Goal: Information Seeking & Learning: Learn about a topic

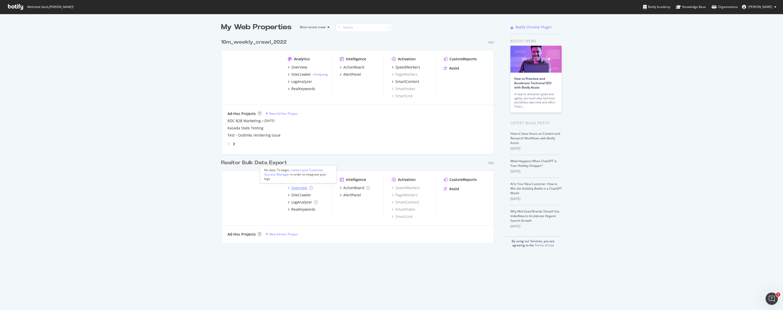
click at [297, 189] on div "Overview" at bounding box center [299, 187] width 16 height 5
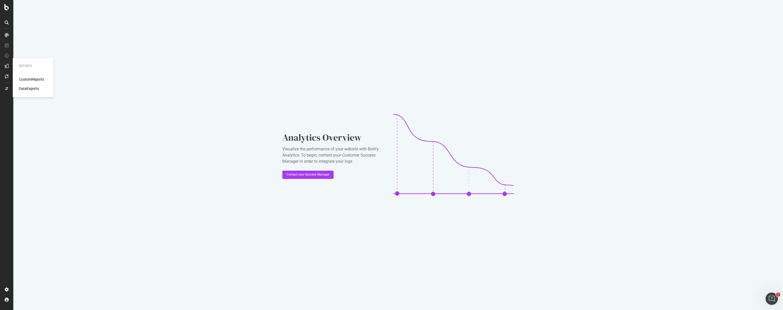
click at [6, 66] on icon at bounding box center [7, 66] width 4 height 4
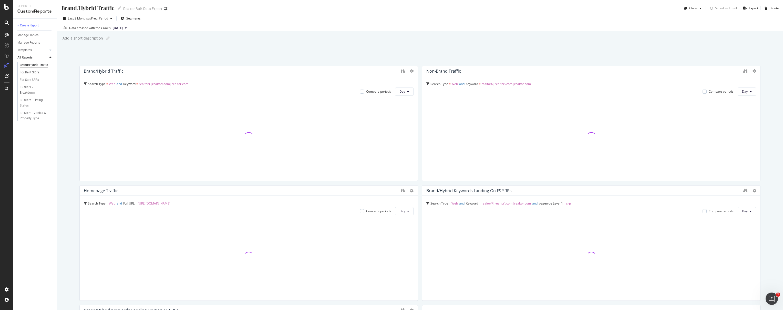
scroll to position [1, 0]
click at [520, 15] on div "Last 3 Months vs Prev. Period Segments" at bounding box center [420, 18] width 726 height 10
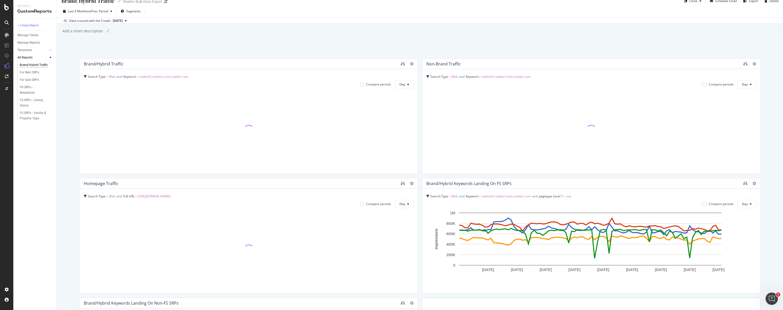
click at [503, 43] on div "Brand/Hybrid Traffic Brand/Hybrid Traffic Realtor Bulk Data Export Clone Schedu…" at bounding box center [420, 155] width 726 height 310
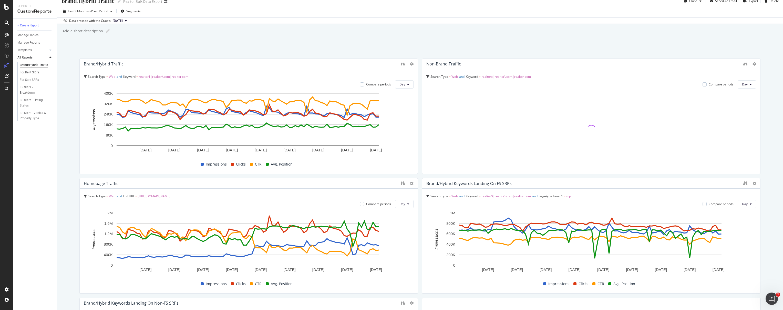
scroll to position [8, 0]
click at [494, 48] on div "Brand/Hybrid Traffic Brand/Hybrid Traffic Realtor Bulk Data Export Clone Schedu…" at bounding box center [420, 155] width 726 height 310
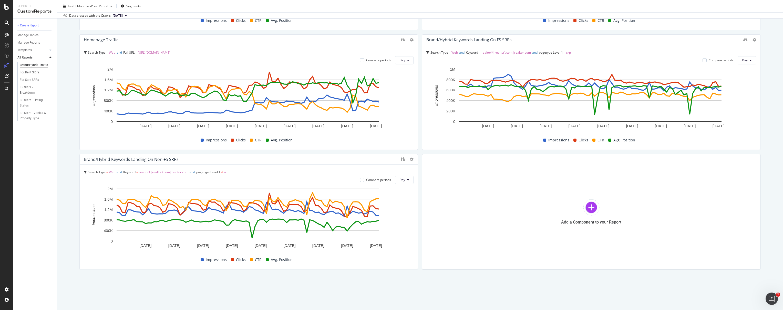
scroll to position [0, 0]
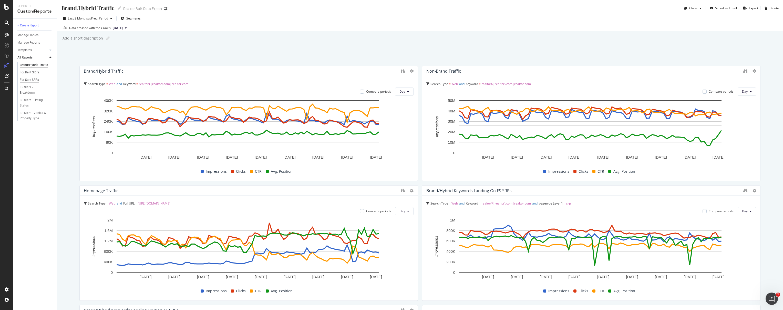
click at [30, 80] on div "For Sale SRPs" at bounding box center [29, 79] width 19 height 5
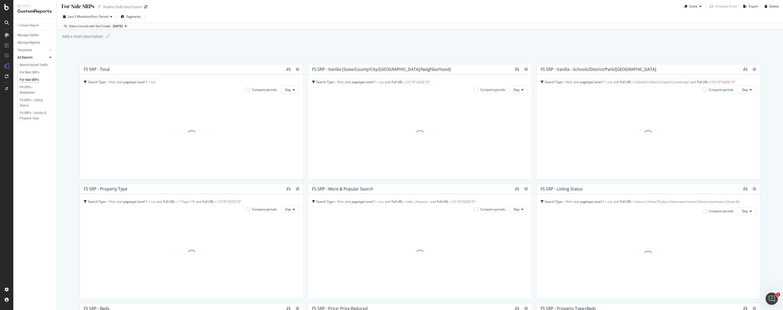
scroll to position [2, 0]
click at [547, 25] on div "Data crossed with the Crawls [DATE]" at bounding box center [420, 26] width 726 height 6
click at [547, 30] on div "For Sale SRPs For Sale SRPs Realtor Bulk Data Export Clone Schedule Email Expor…" at bounding box center [420, 155] width 726 height 310
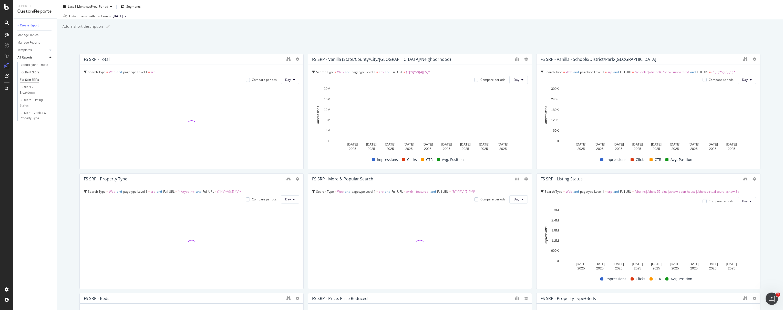
scroll to position [19, 0]
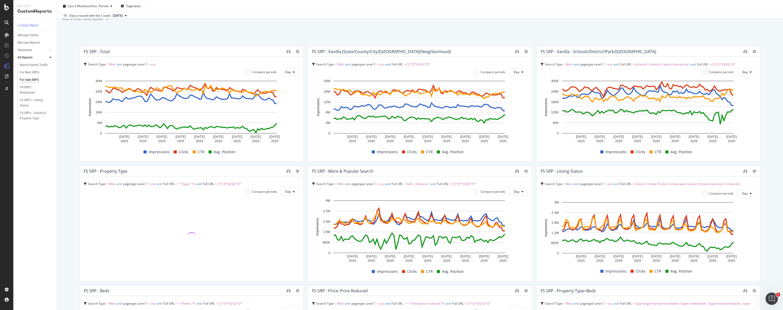
click at [546, 27] on div "For Sale SRPs For Sale SRPs Realtor Bulk Data Export Clone Schedule Email Expor…" at bounding box center [420, 155] width 726 height 310
click at [545, 27] on div "For Sale SRPs For Sale SRPs Realtor Bulk Data Export Clone Schedule Email Expor…" at bounding box center [420, 155] width 726 height 310
click at [543, 25] on div "For Sale SRPs For Sale SRPs Realtor Bulk Data Export Clone Schedule Email Expor…" at bounding box center [420, 155] width 726 height 310
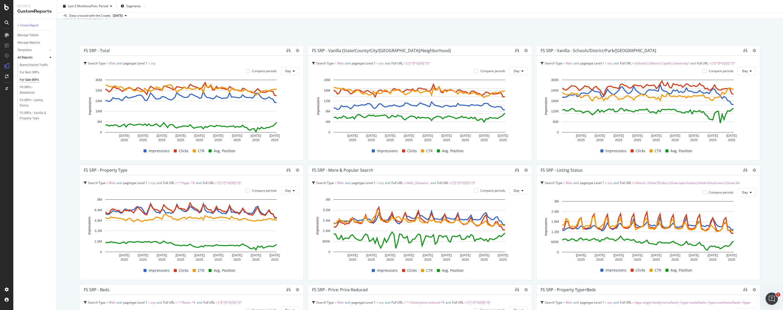
click at [541, 9] on div "Last 3 Months vs Prev. Period Segments" at bounding box center [420, 7] width 726 height 10
click at [525, 26] on div "For Sale SRPs For Sale SRPs Realtor Bulk Data Export Clone Schedule Email Expor…" at bounding box center [420, 155] width 726 height 310
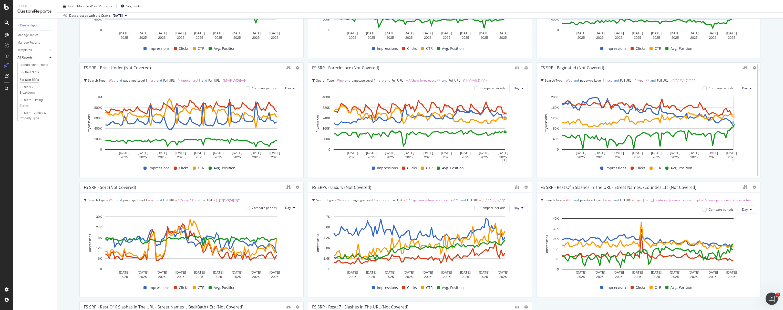
scroll to position [482, 0]
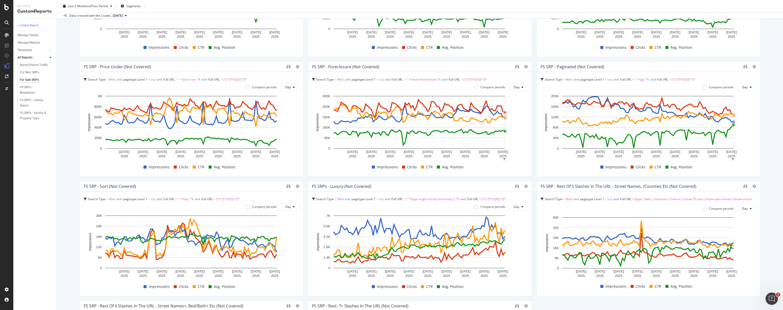
click at [762, 146] on div "For Sale SRPs For Sale SRPs Realtor Bulk Data Export Clone Schedule Email Expor…" at bounding box center [420, 155] width 726 height 310
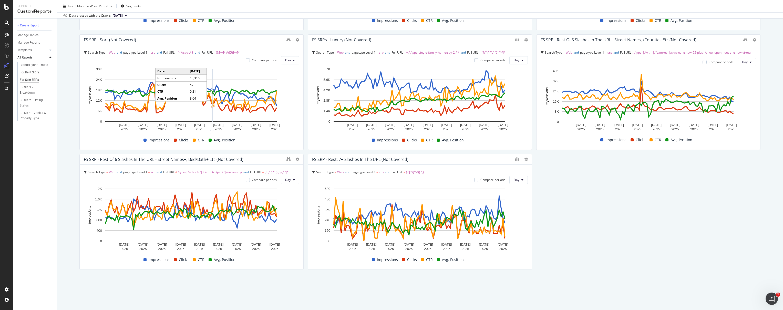
scroll to position [480, 0]
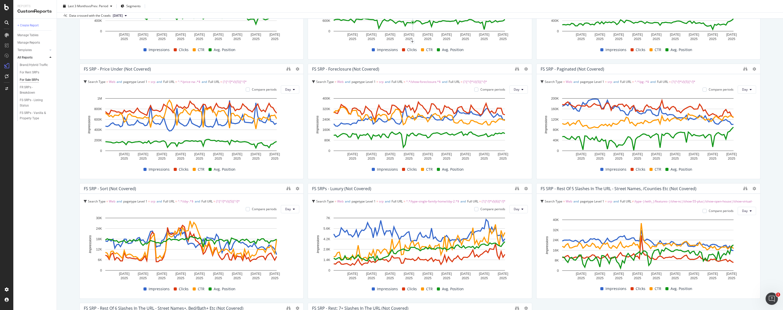
click at [68, 104] on div "For Sale SRPs For Sale SRPs Realtor Bulk Data Export Clone Schedule Email Expor…" at bounding box center [420, 155] width 726 height 310
click at [23, 118] on div "FS SRPs - Vanilla & Property Type" at bounding box center [35, 115] width 30 height 11
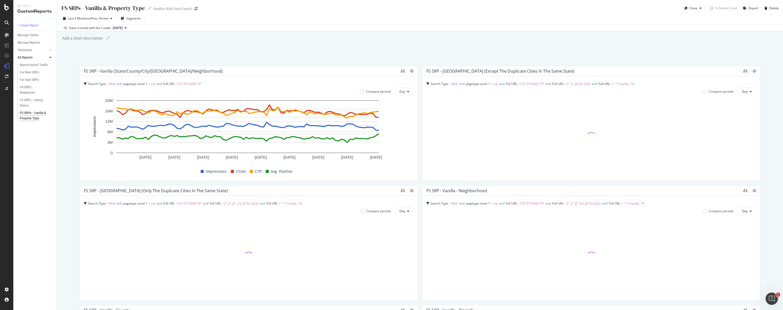
click at [483, 16] on div "Last 3 Months vs Prev. Period Segments" at bounding box center [420, 19] width 726 height 10
click at [474, 32] on div "FS SRPs - Vanilla & Property Type FS SRPs - Vanilla & Property Type Realtor Bul…" at bounding box center [420, 155] width 726 height 310
click at [460, 31] on div "FS SRPs - Vanilla & Property Type FS SRPs - Vanilla & Property Type Realtor Bul…" at bounding box center [420, 155] width 726 height 310
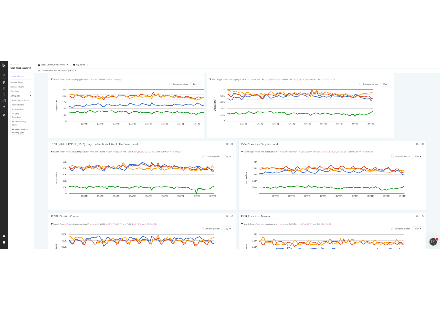
scroll to position [0, 0]
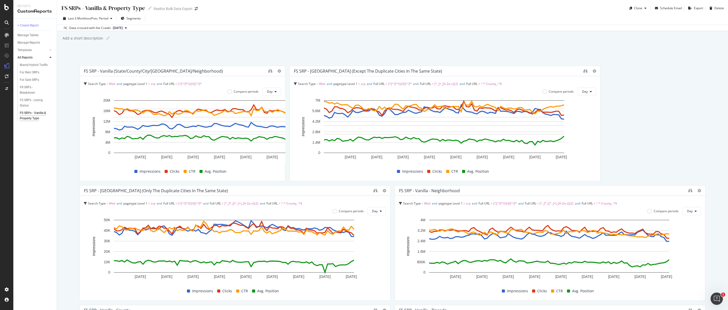
drag, startPoint x: 387, startPoint y: 87, endPoint x: 143, endPoint y: 84, distance: 244.8
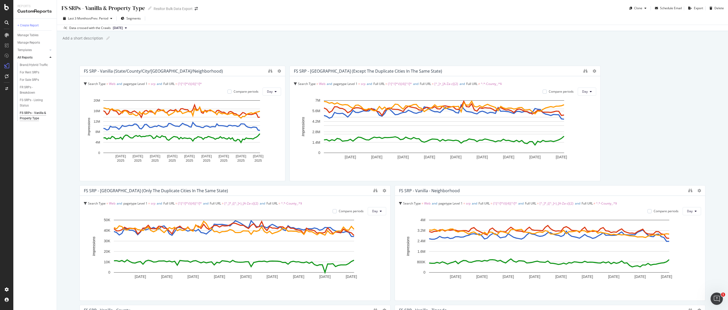
drag, startPoint x: 283, startPoint y: 84, endPoint x: 131, endPoint y: 76, distance: 152.4
click at [131, 76] on div "FS SRP - Vanilla (State/County/City/Zipcode/Neighborhood) Search Type = Web and…" at bounding box center [182, 123] width 206 height 115
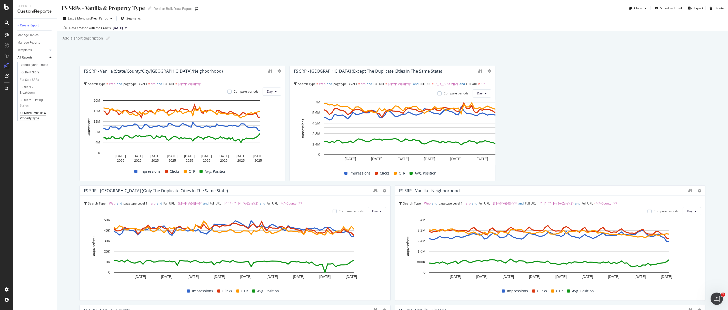
drag, startPoint x: 596, startPoint y: 87, endPoint x: 389, endPoint y: 192, distance: 232.1
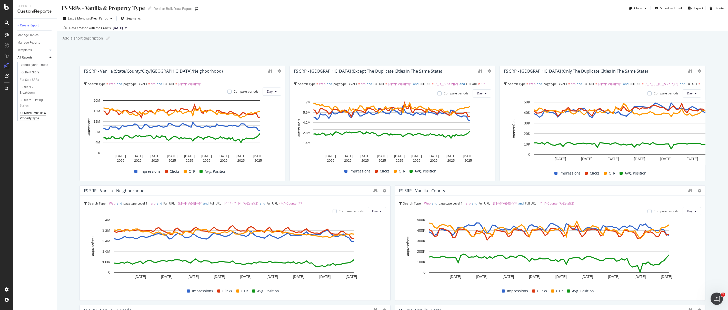
drag, startPoint x: 387, startPoint y: 190, endPoint x: 174, endPoint y: 180, distance: 212.9
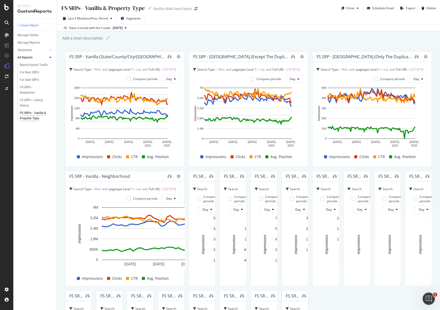
drag, startPoint x: 397, startPoint y: 236, endPoint x: 189, endPoint y: 224, distance: 208.4
click at [189, 224] on div "FS SRP - Vanilla (State/County/City/Zipcode/Neighborhood) Search Type = Web and…" at bounding box center [248, 228] width 367 height 354
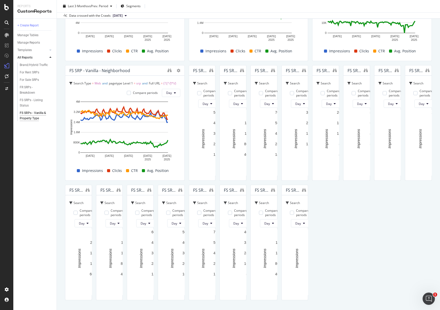
scroll to position [107, 0]
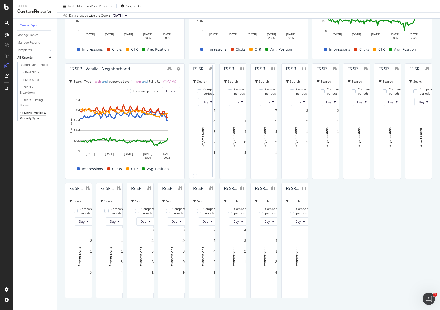
click at [213, 177] on div at bounding box center [212, 120] width 1 height 111
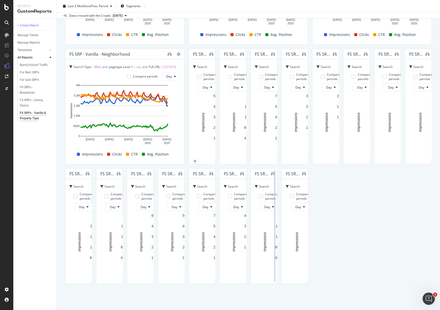
scroll to position [1913, 0]
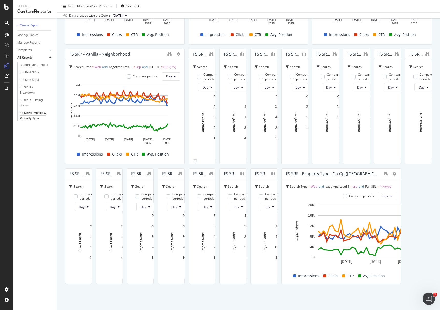
drag, startPoint x: 395, startPoint y: 258, endPoint x: -60, endPoint y: 182, distance: 461.2
click at [0, 182] on html "Reports CustomReports + Create Report Manage Tables Manage Reports Templates AI…" at bounding box center [220, 155] width 440 height 310
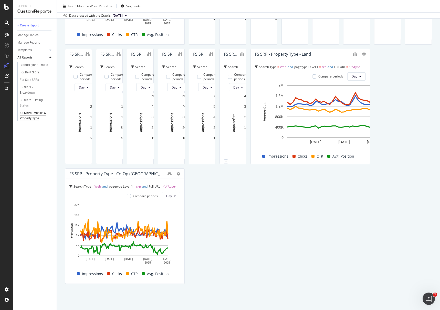
scroll to position [1794, 0]
drag, startPoint x: 396, startPoint y: 111, endPoint x: 120, endPoint y: 92, distance: 276.6
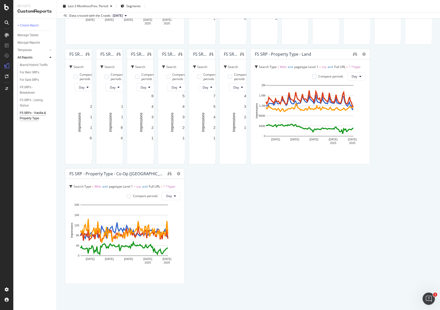
drag, startPoint x: 397, startPoint y: 105, endPoint x: 397, endPoint y: 94, distance: 11.0
click at [0, 99] on html "Reports CustomReports + Create Report Manage Tables Manage Reports Templates AI…" at bounding box center [220, 155] width 440 height 310
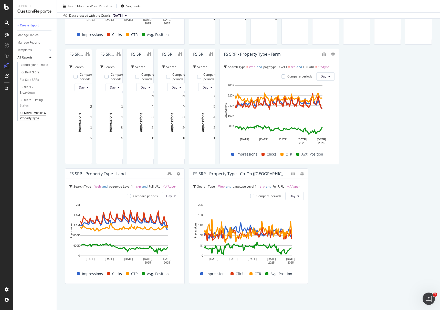
drag, startPoint x: 396, startPoint y: 97, endPoint x: 405, endPoint y: 58, distance: 39.5
click at [0, 72] on html "Reports CustomReports + Create Report Manage Tables Manage Reports Templates AI…" at bounding box center [220, 155] width 440 height 310
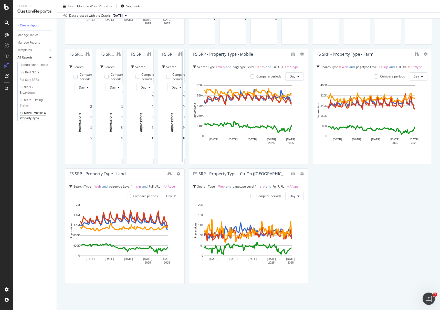
scroll to position [1524, 0]
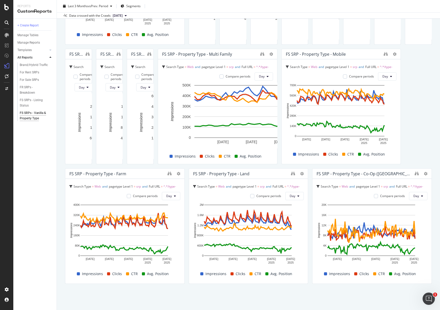
drag, startPoint x: 395, startPoint y: 131, endPoint x: -70, endPoint y: 126, distance: 465.7
click at [0, 126] on html "Reports CustomReports + Create Report Manage Tables Manage Reports Templates AI…" at bounding box center [220, 155] width 440 height 310
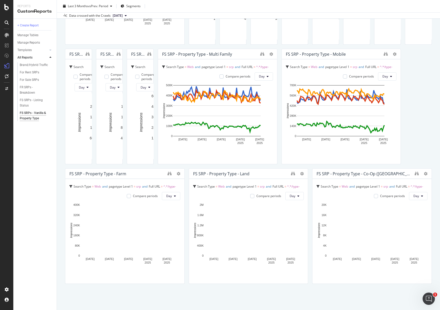
scroll to position [1365, 0]
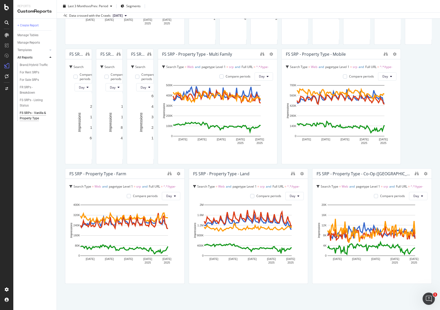
drag, startPoint x: 394, startPoint y: 192, endPoint x: -70, endPoint y: 152, distance: 465.8
click at [0, 152] on html "Reports CustomReports + Create Report Manage Tables Manage Reports Templates AI…" at bounding box center [220, 155] width 440 height 310
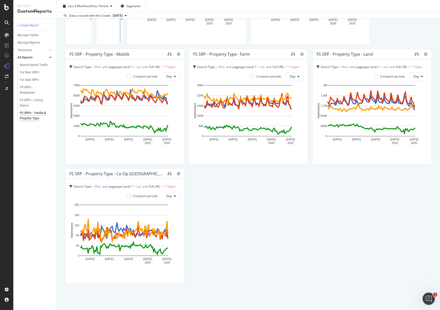
scroll to position [1294, 0]
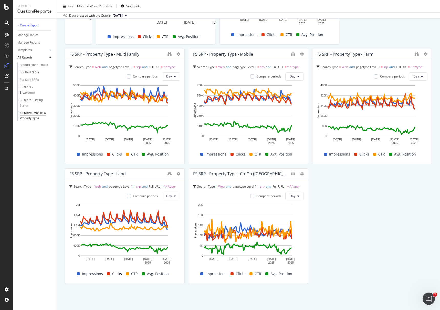
drag, startPoint x: 395, startPoint y: 118, endPoint x: -70, endPoint y: 116, distance: 465.1
click at [0, 116] on html "Reports CustomReports + Create Report Manage Tables Manage Reports Templates AI…" at bounding box center [220, 155] width 440 height 310
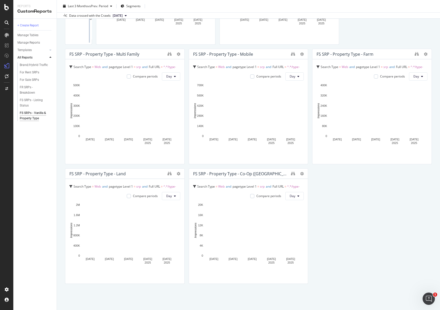
scroll to position [1118, 0]
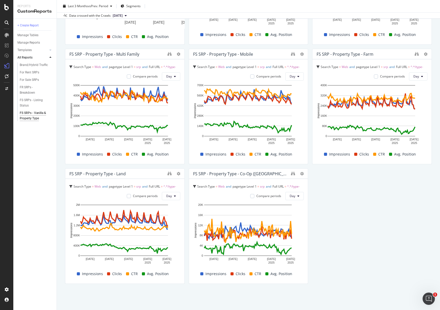
drag, startPoint x: 396, startPoint y: 157, endPoint x: -26, endPoint y: 127, distance: 423.4
click at [0, 127] on html "Reports CustomReports + Create Report Manage Tables Manage Reports Templates AI…" at bounding box center [220, 155] width 440 height 310
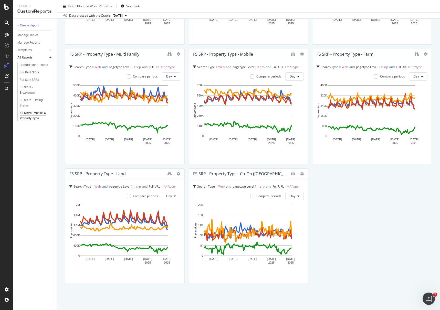
scroll to position [963, 0]
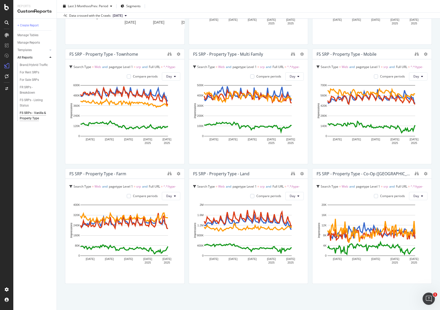
drag, startPoint x: 397, startPoint y: 177, endPoint x: -50, endPoint y: 119, distance: 450.6
click at [0, 119] on html "Reports CustomReports + Create Report Manage Tables Manage Reports Templates AI…" at bounding box center [220, 155] width 440 height 310
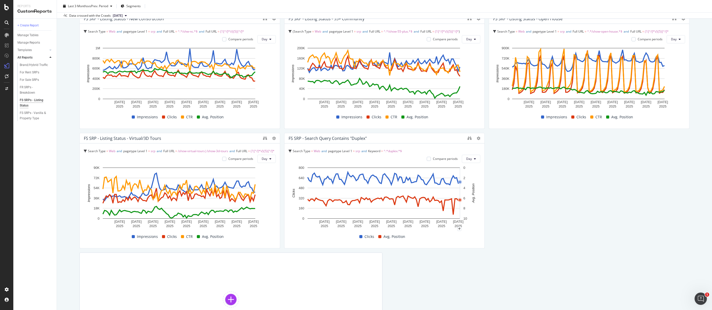
scroll to position [53, 0]
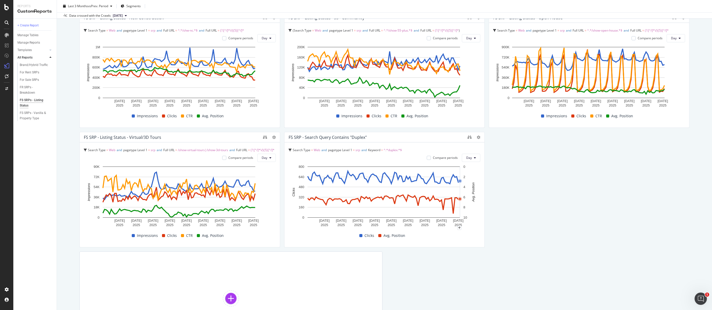
click at [555, 176] on div "FS SRP - Listing Status - New Construction Search Type = Web and pagetype Level…" at bounding box center [384, 182] width 610 height 341
click at [30, 89] on div "FR SRPs - Breakdown" at bounding box center [34, 90] width 28 height 11
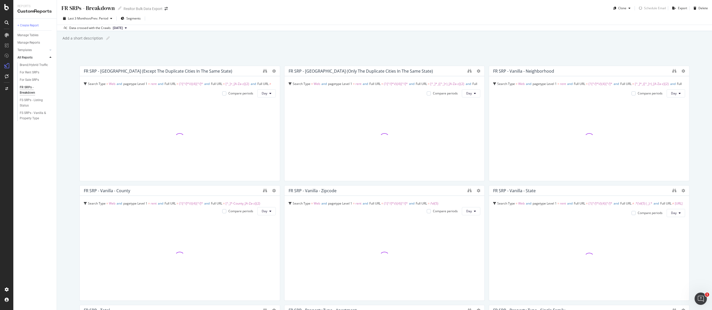
click at [519, 38] on div "Add a short description Add a short description" at bounding box center [387, 38] width 650 height 8
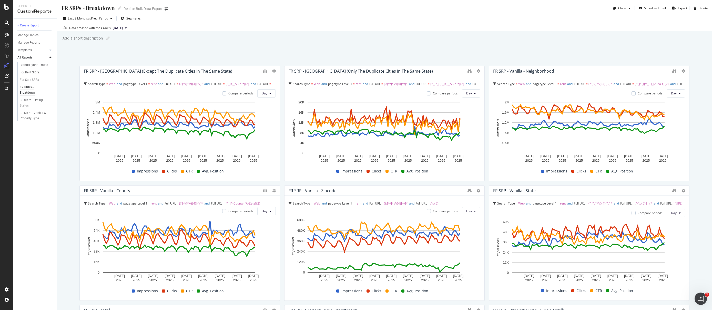
click at [497, 13] on div "Last 3 Months vs Prev. Period Segments Data crossed with the Crawls 2025 Jan. 1…" at bounding box center [384, 21] width 655 height 19
click at [502, 22] on div "Last 3 Months vs Prev. Period Segments" at bounding box center [384, 19] width 655 height 10
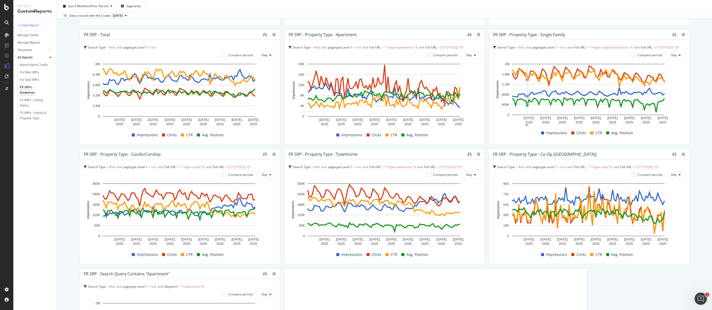
scroll to position [323, 0]
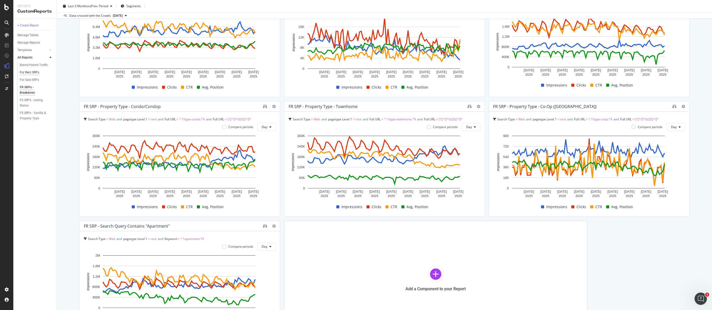
click at [28, 72] on div "For Rent SRPs" at bounding box center [29, 72] width 19 height 5
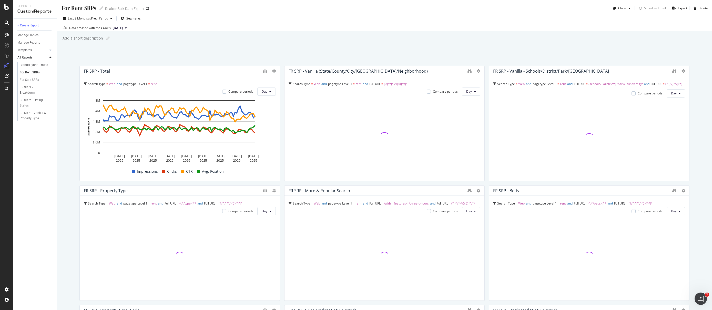
click at [423, 14] on div "Last 3 Months vs Prev. Period Segments Data crossed with the Crawls 2025 Jan. 1…" at bounding box center [384, 21] width 655 height 19
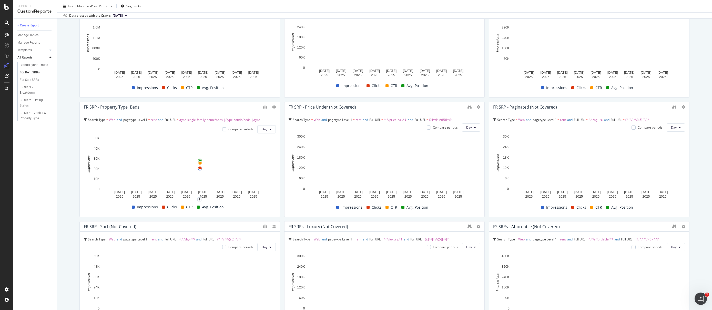
scroll to position [203, 0]
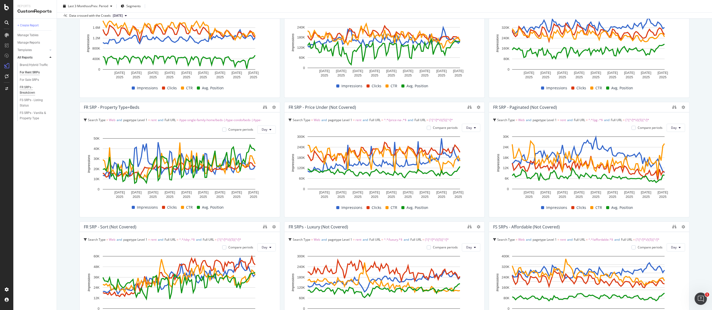
click at [25, 89] on div "FR SRPs - Breakdown" at bounding box center [34, 90] width 28 height 11
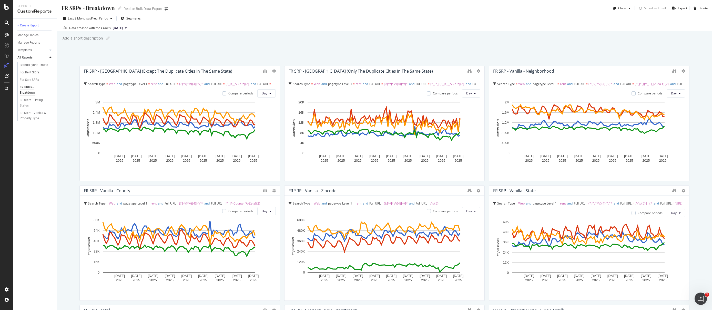
click at [412, 20] on div "Last 3 Months vs Prev. Period Segments" at bounding box center [384, 19] width 655 height 10
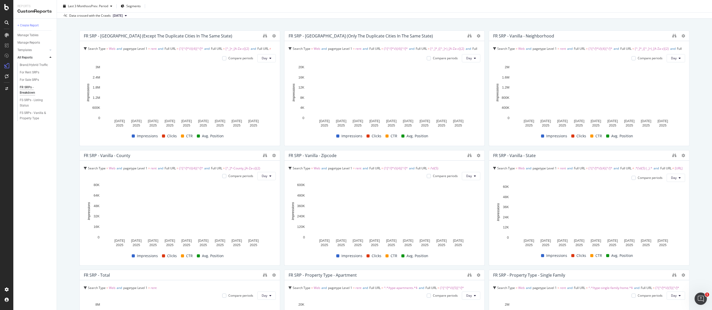
scroll to position [39, 0]
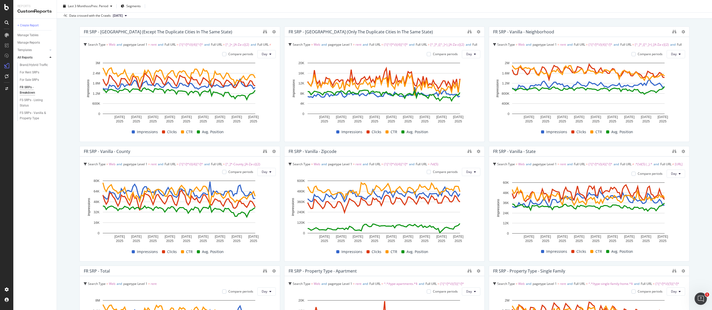
click at [699, 146] on div "FR SRPs - Breakdown FR SRPs - Breakdown Realtor Bulk Data Export Clone Schedule…" at bounding box center [384, 155] width 655 height 310
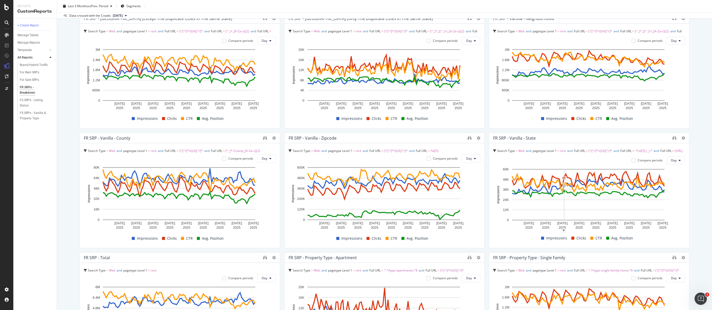
scroll to position [0, 0]
